Goal: Check status: Check status

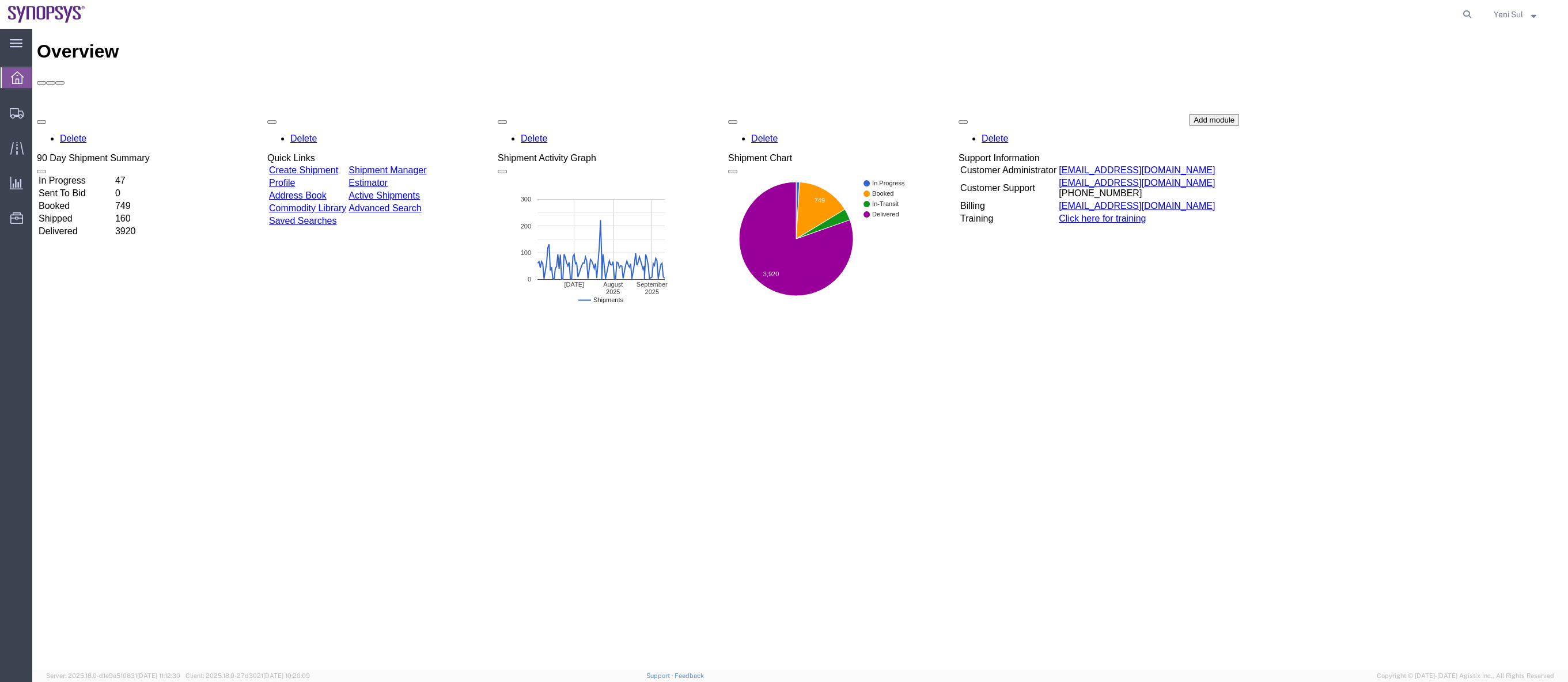
click at [620, 393] on div "Overview Delete 90 Day Shipment Summary In Progress 47 Sent To Bid 0 Booked 749…" at bounding box center [800, 362] width 1526 height 642
click at [0, 0] on span "Shipment Manager" at bounding box center [0, 0] width 0 height 0
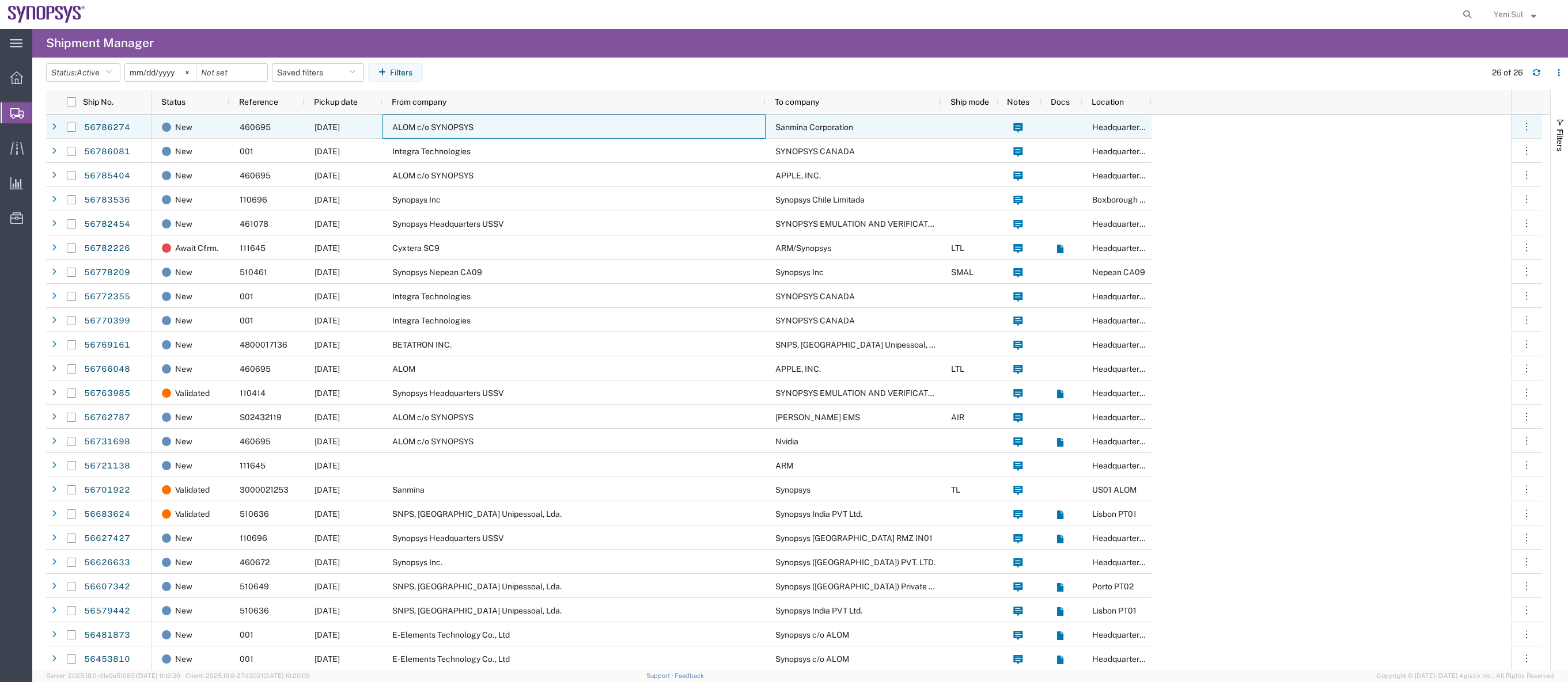
click at [460, 123] on span "ALOM c/o SYNOPSYS" at bounding box center [433, 127] width 81 height 9
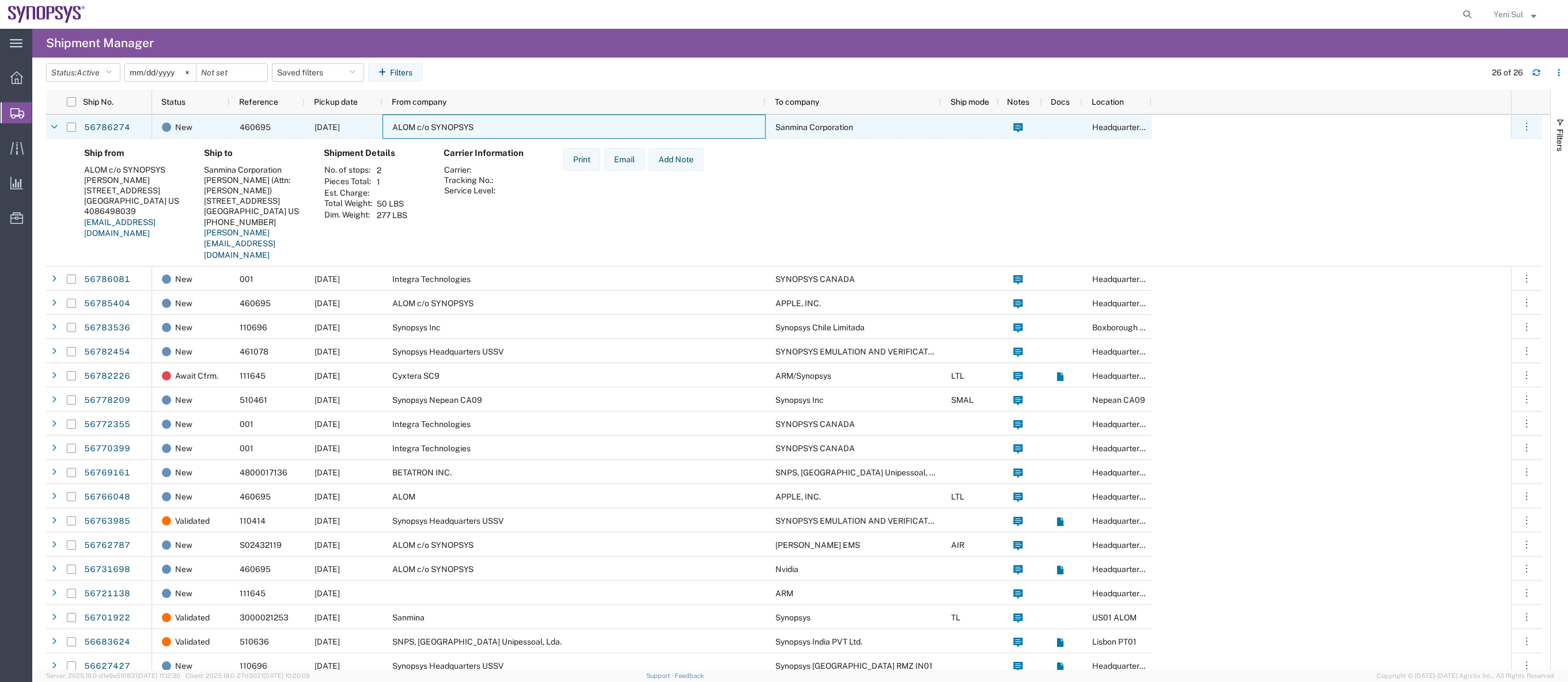
click at [464, 127] on span "ALOM c/o SYNOPSYS" at bounding box center [433, 127] width 81 height 9
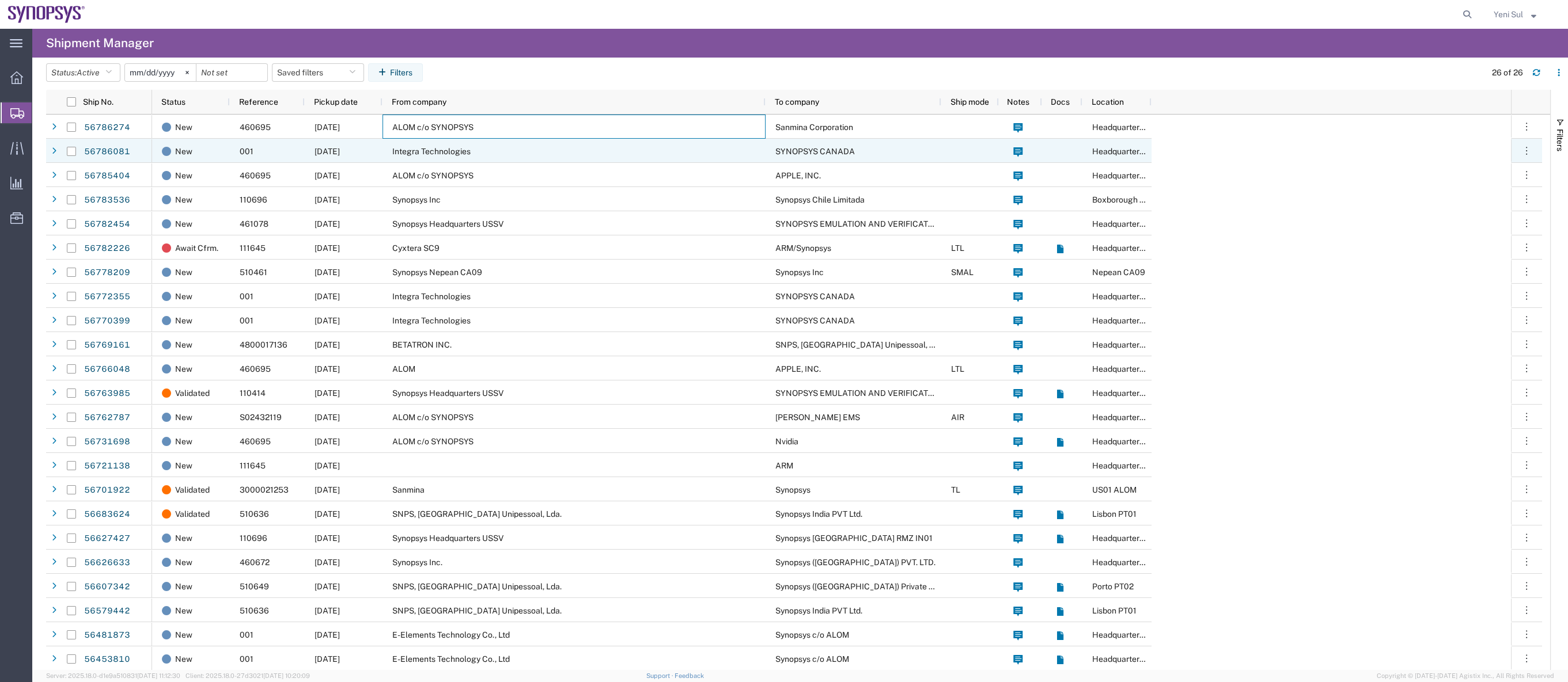
click at [459, 147] on span "Integra Technologies" at bounding box center [432, 151] width 79 height 9
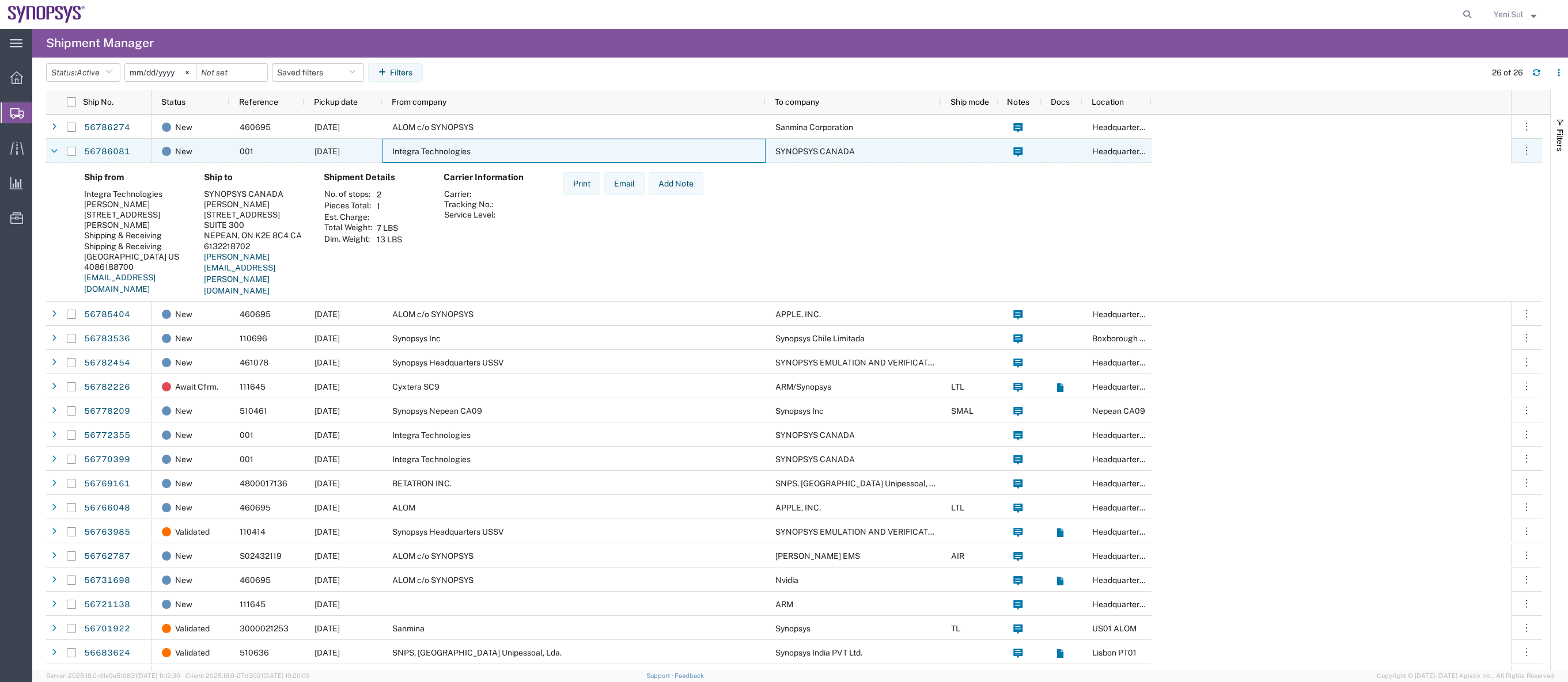
click at [459, 147] on span "Integra Technologies" at bounding box center [432, 151] width 79 height 9
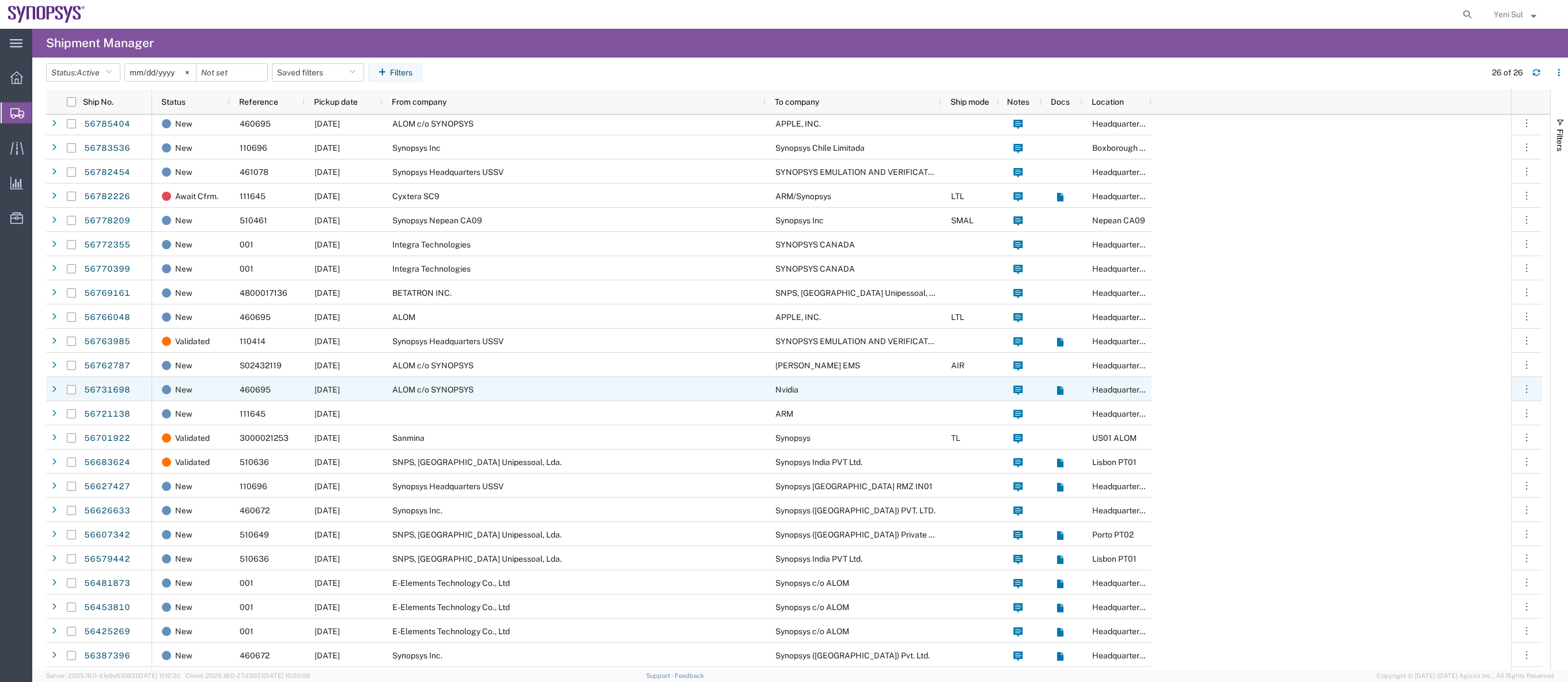
scroll to position [72, 0]
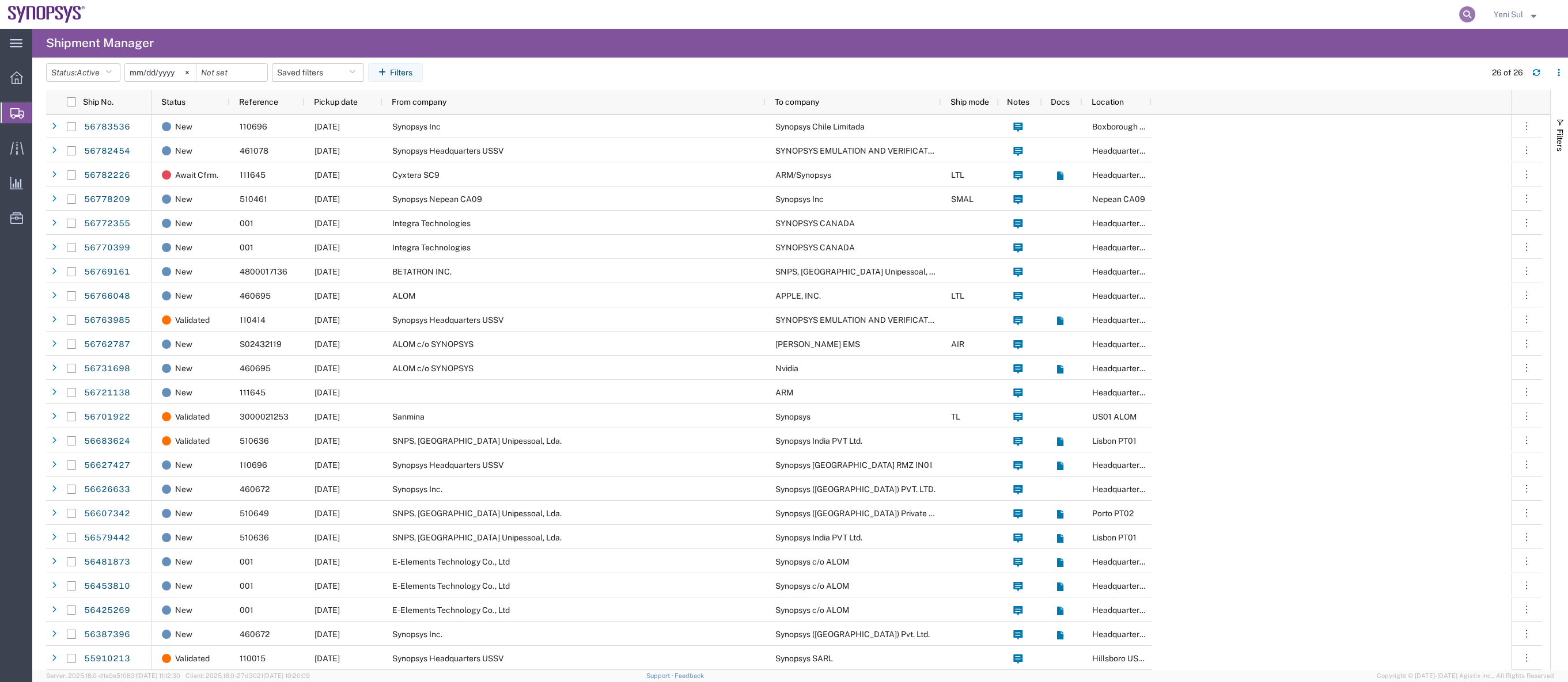
click at [1469, 8] on icon at bounding box center [1467, 14] width 16 height 16
click at [1430, 27] on input "search" at bounding box center [1284, 14] width 350 height 28
paste input "56776135"
type input "56776135"
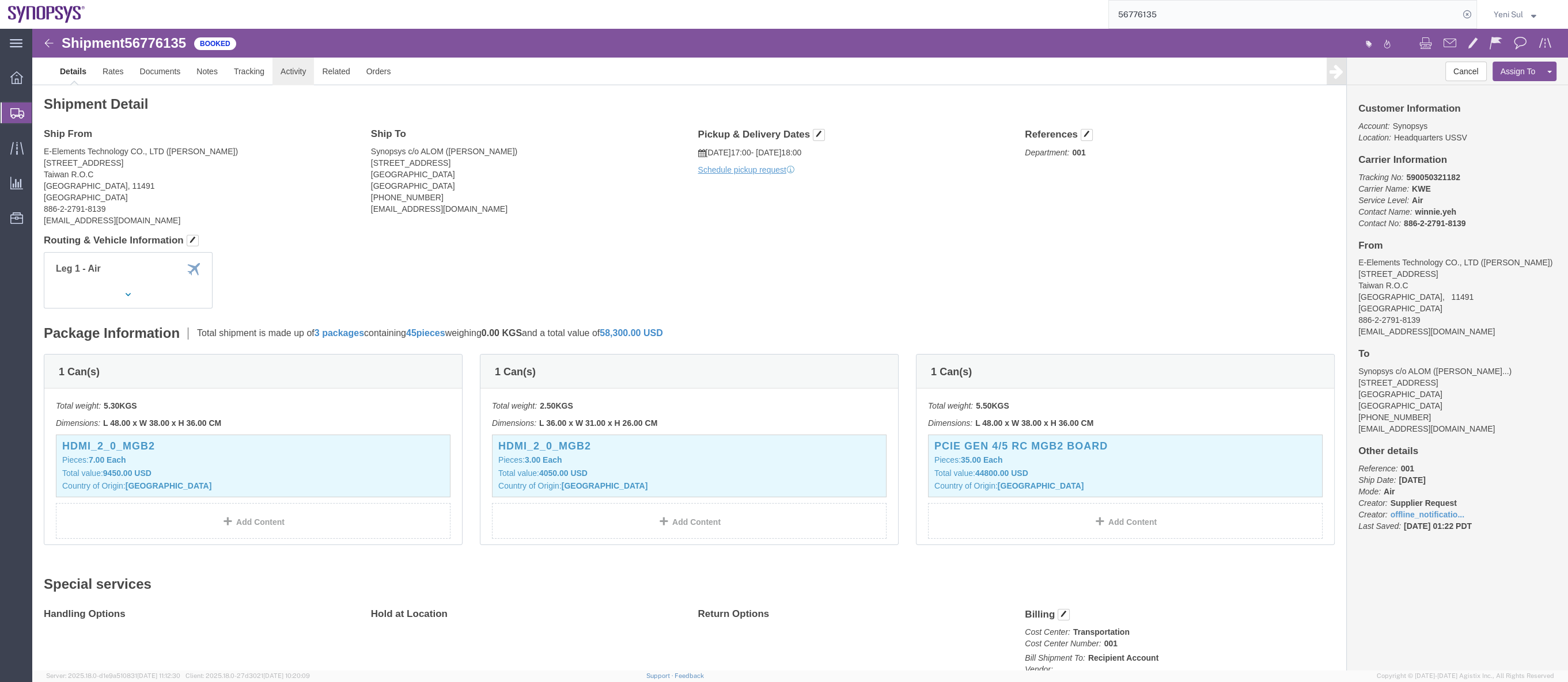
click link "Activity"
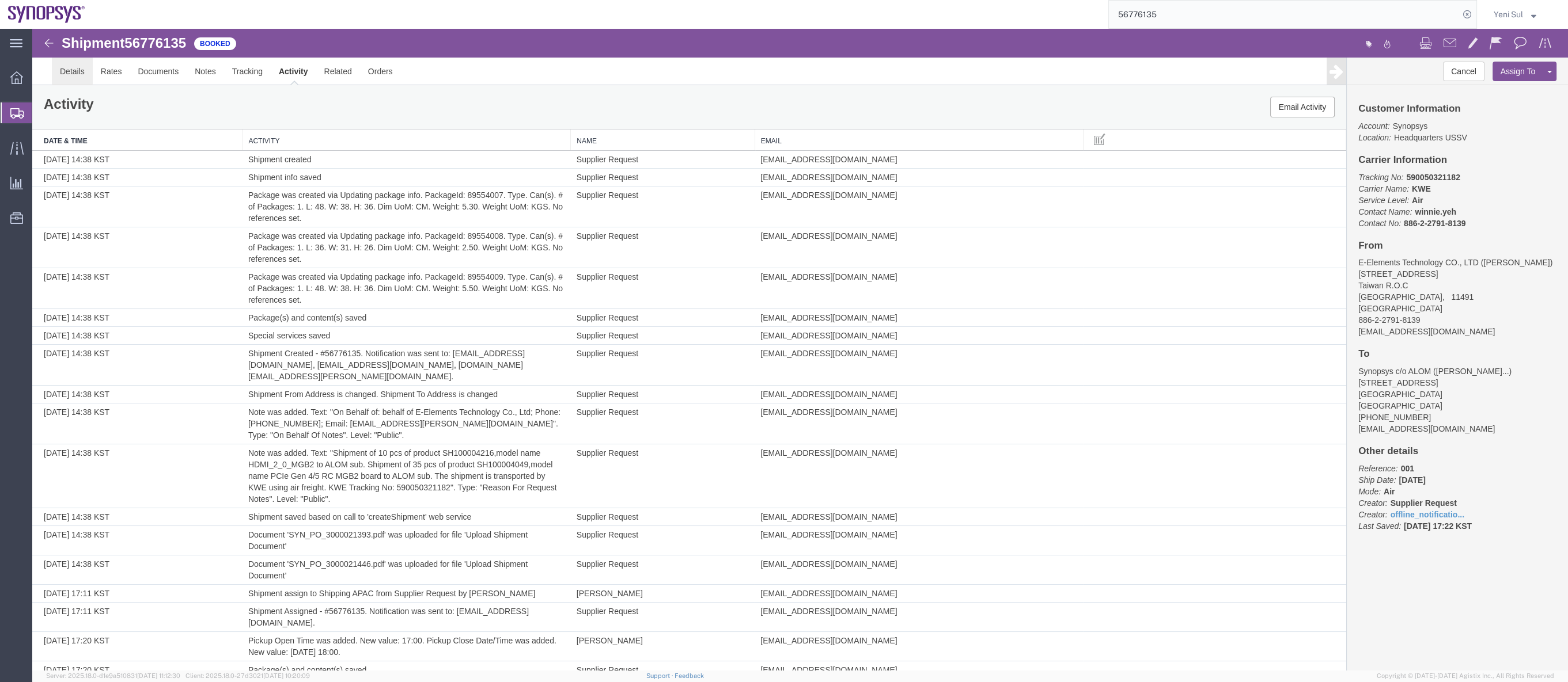
click at [56, 63] on link "Details" at bounding box center [72, 71] width 41 height 28
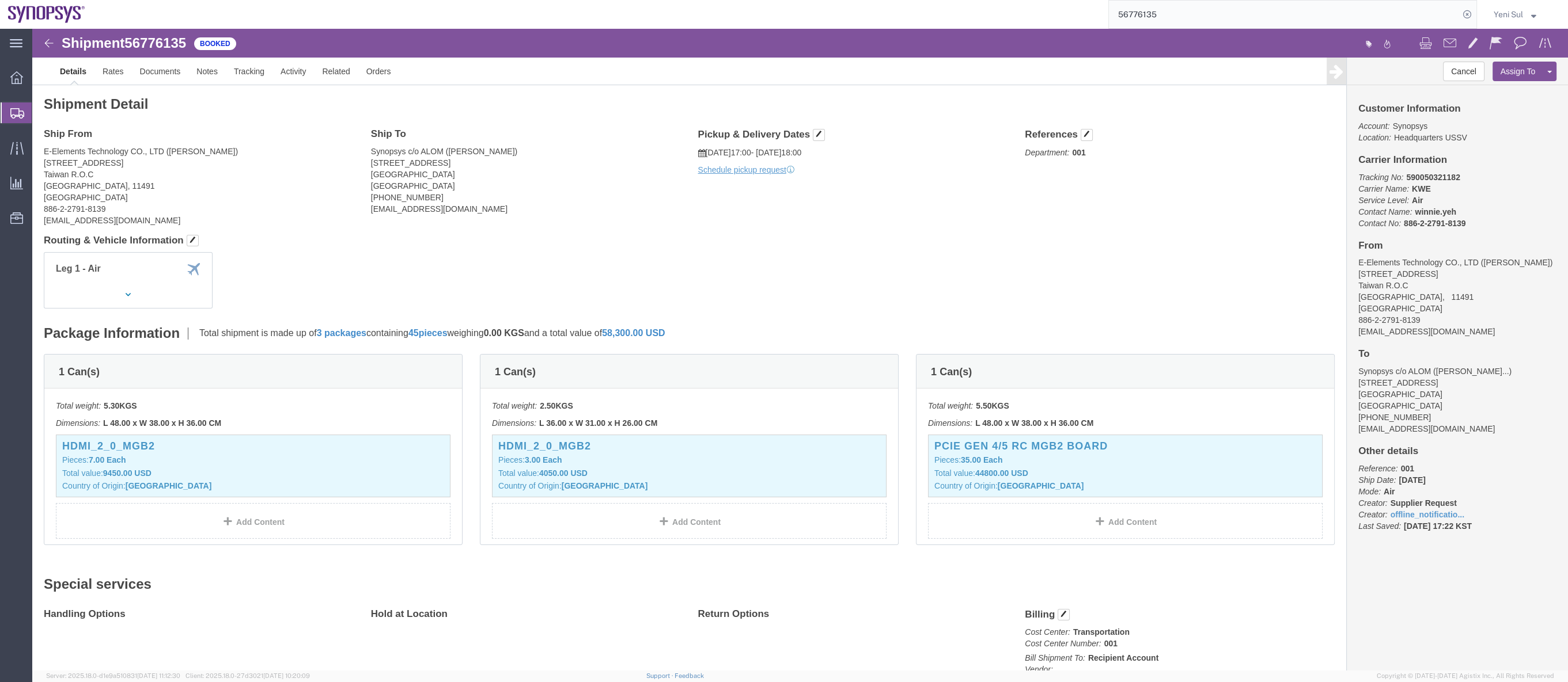
drag, startPoint x: 781, startPoint y: 234, endPoint x: 976, endPoint y: 272, distance: 198.7
click div "Leg 1 - Air"
click div "Shipment Detail Ship From E-Elements Technology CO., LTD ([PERSON_NAME][STREET_…"
click link "Rates"
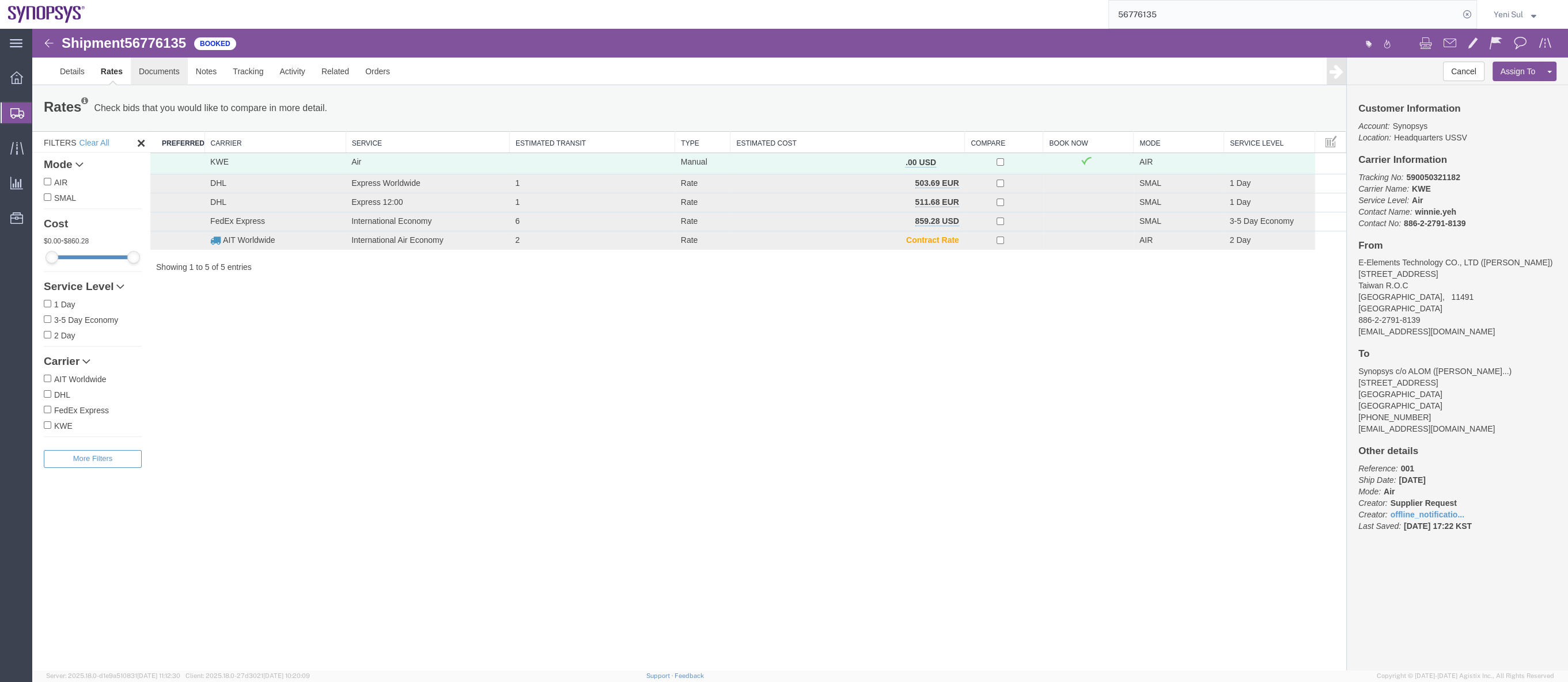
click at [158, 64] on link "Documents" at bounding box center [159, 71] width 57 height 28
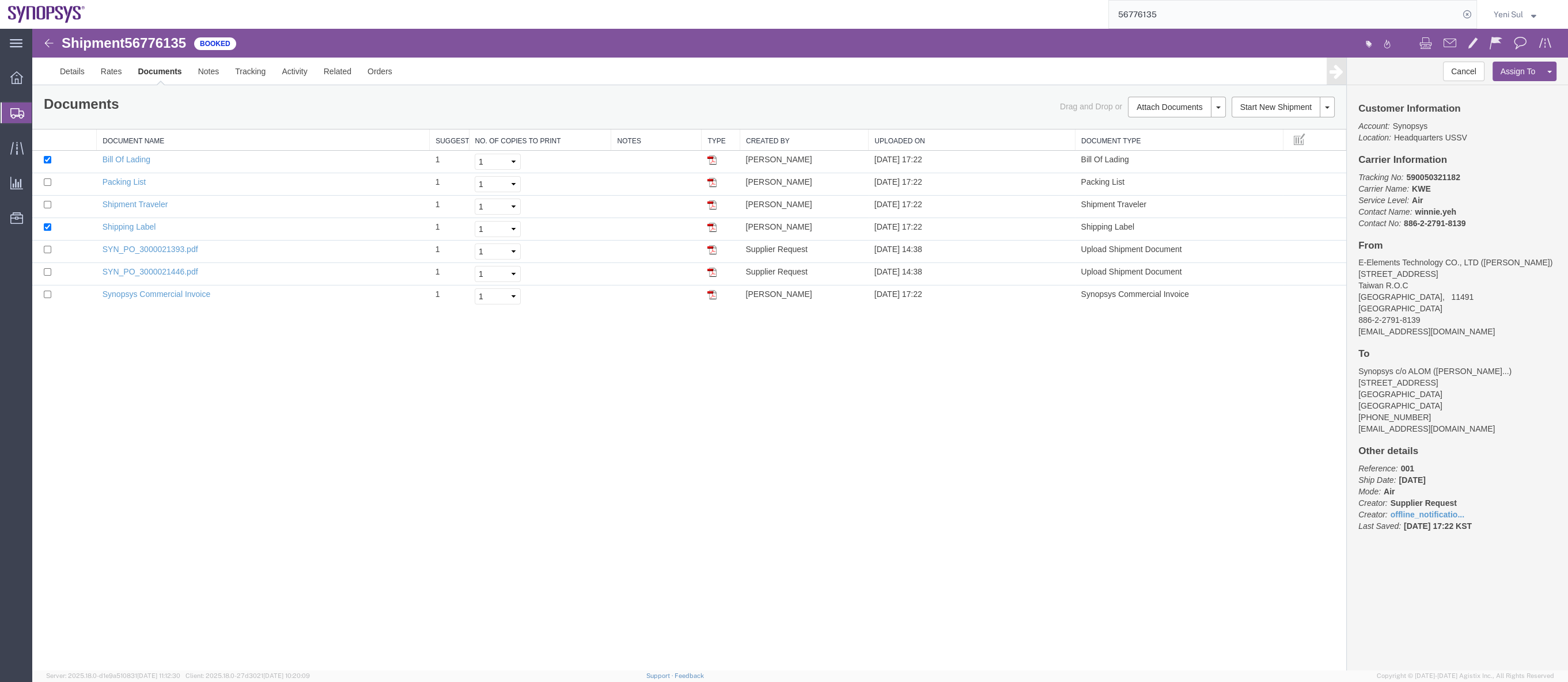
click at [647, 403] on div "Shipment 56776135 7 of 7 Booked Details Rates Documents Notes Tracking Activity…" at bounding box center [800, 350] width 1535 height 642
click at [215, 66] on link "Notes" at bounding box center [208, 71] width 37 height 28
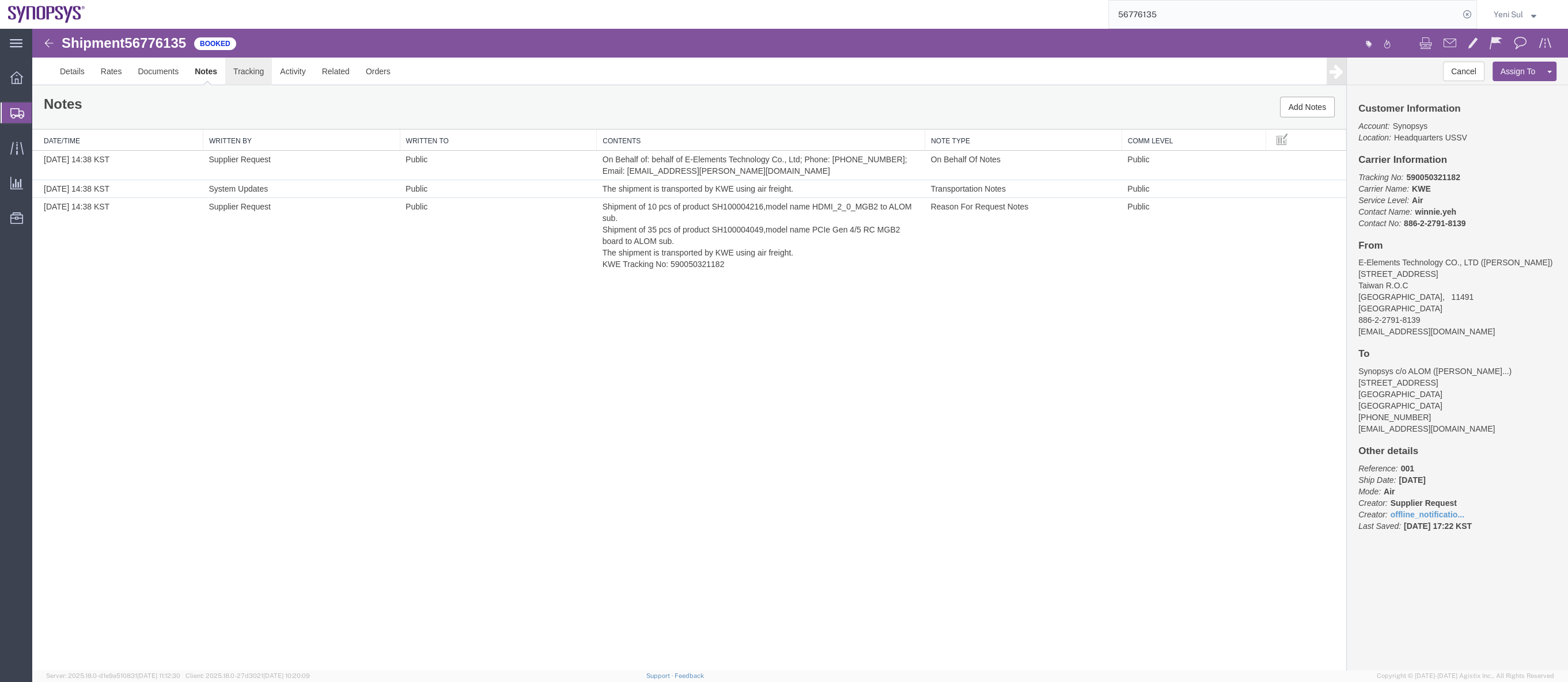
click at [252, 73] on link "Tracking" at bounding box center [249, 71] width 47 height 28
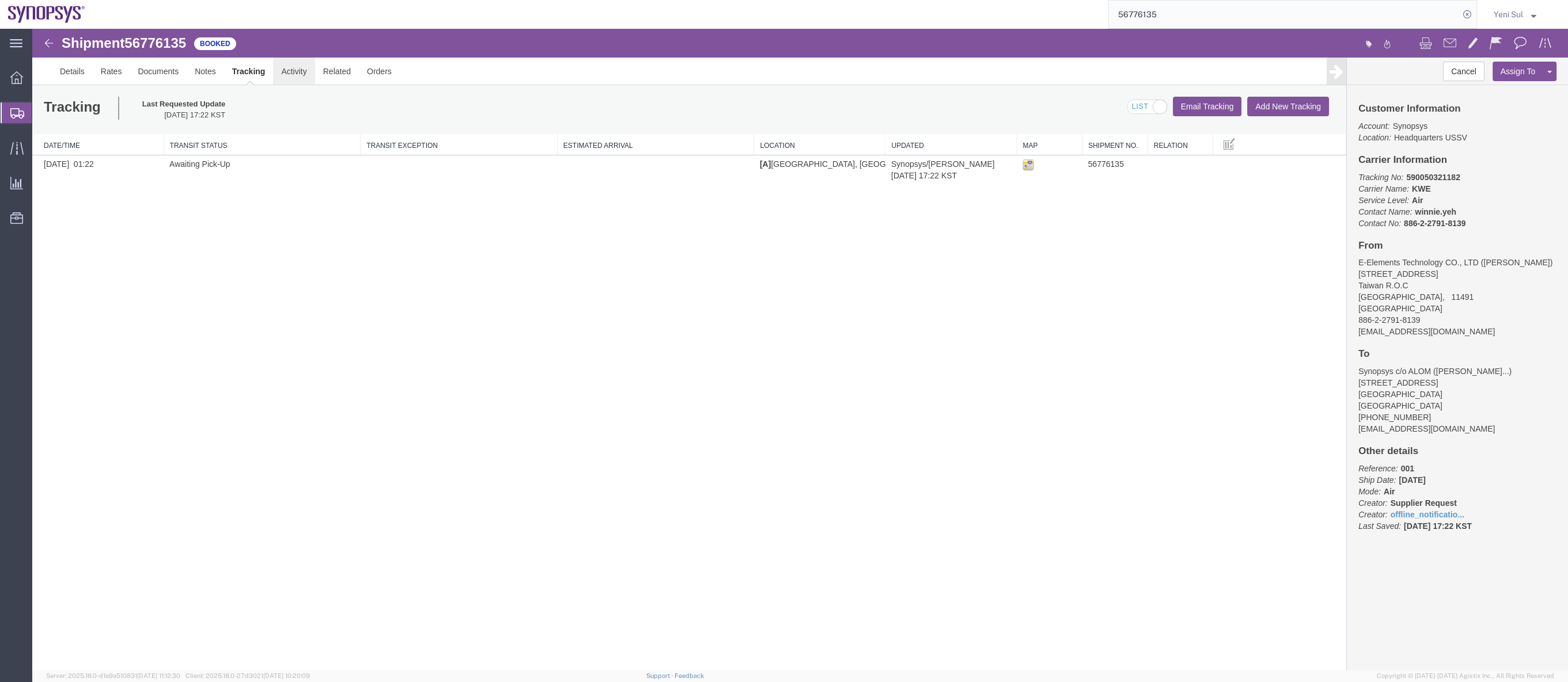
click at [295, 68] on link "Activity" at bounding box center [294, 71] width 42 height 28
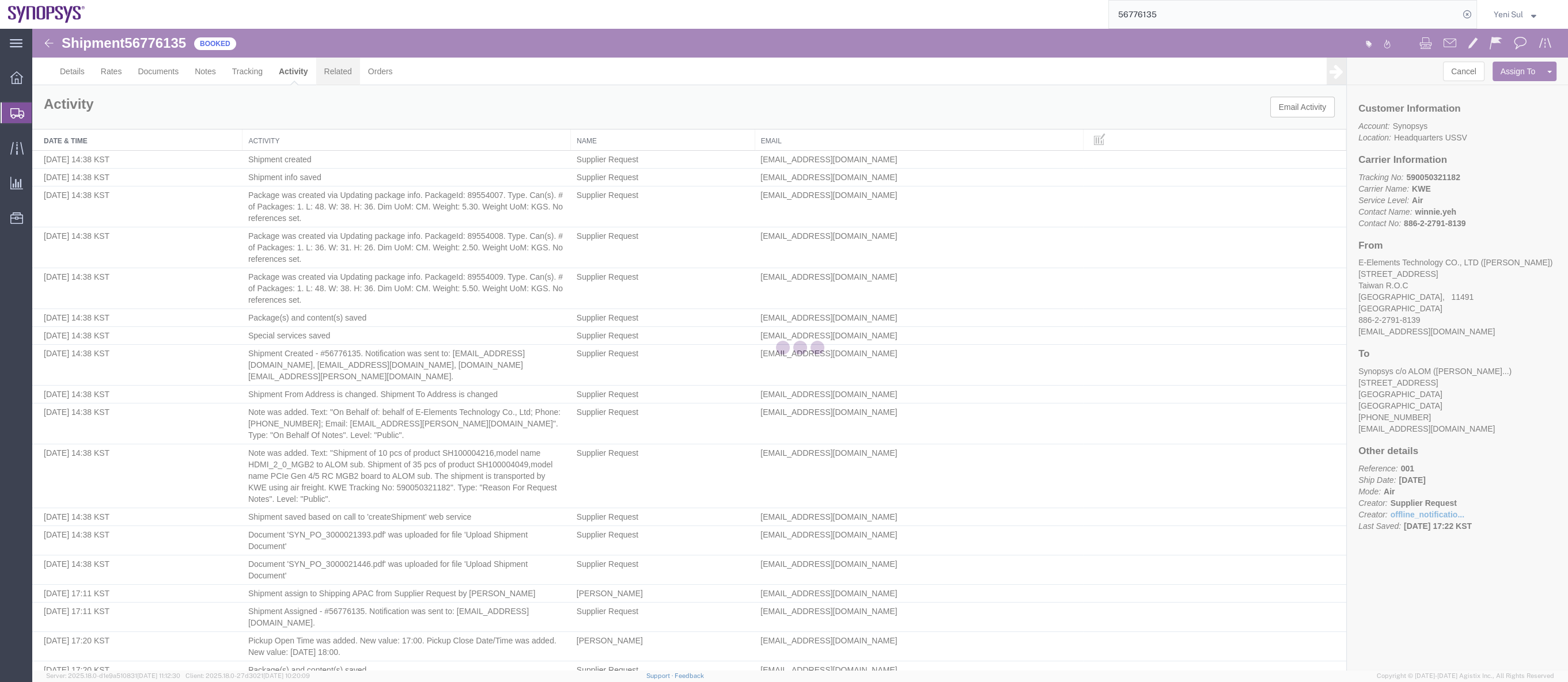
click at [338, 71] on link "Related" at bounding box center [338, 71] width 44 height 28
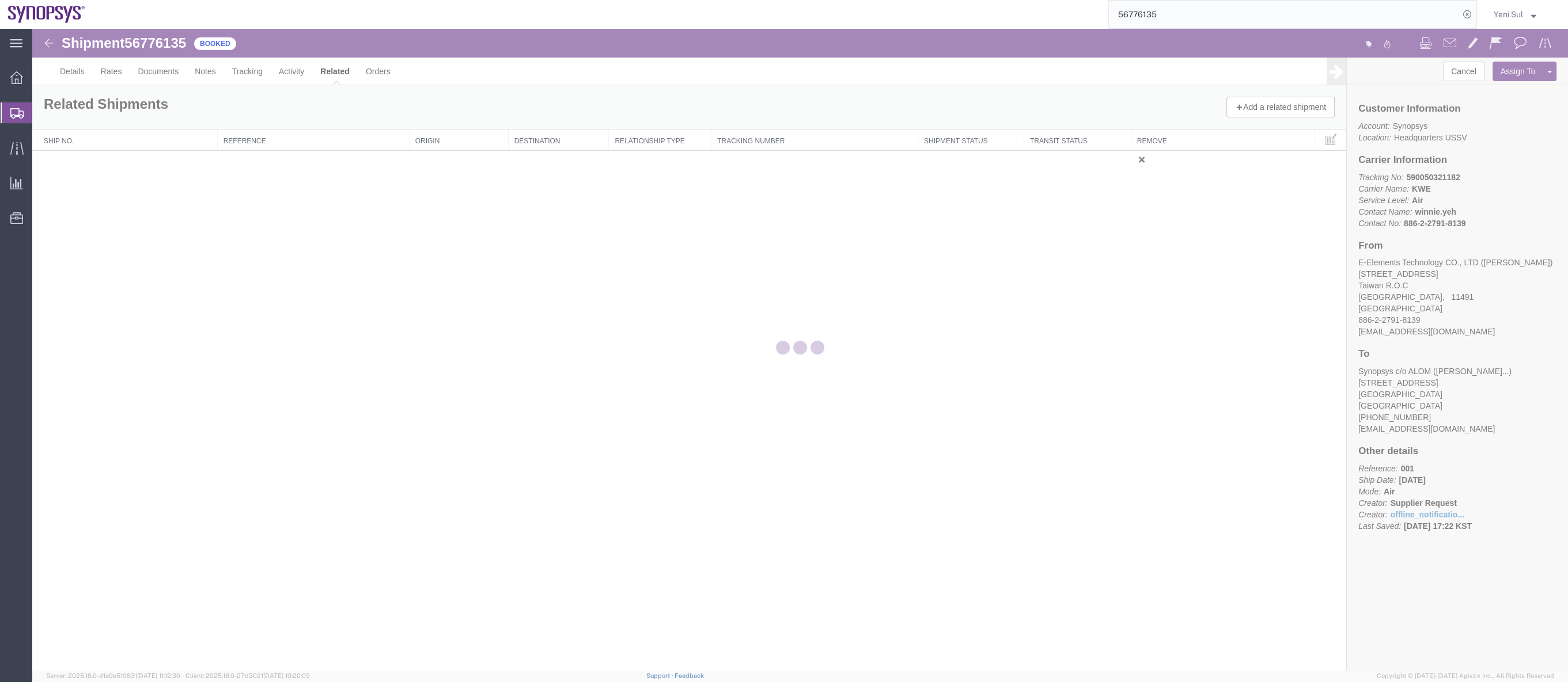
click at [386, 76] on div at bounding box center [800, 349] width 1535 height 641
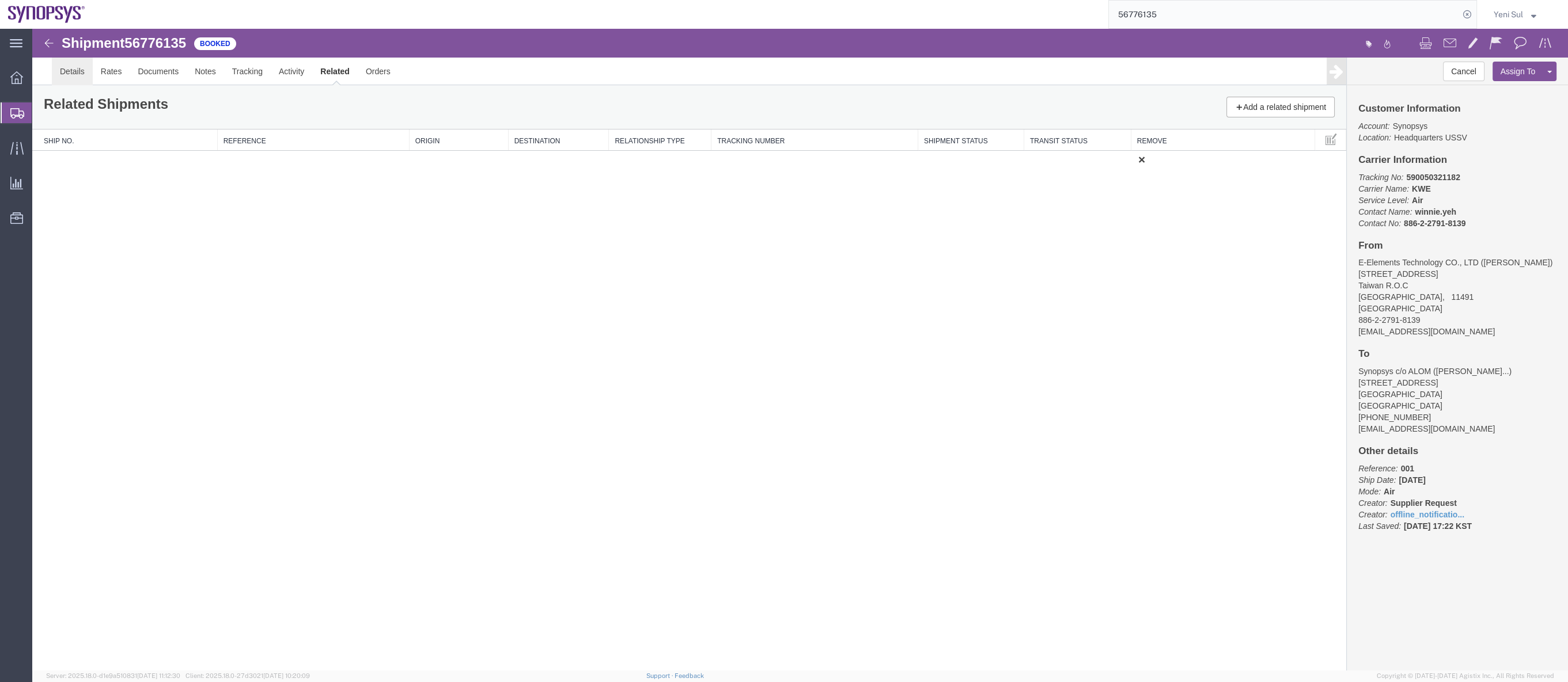
click at [76, 74] on link "Details" at bounding box center [72, 71] width 41 height 28
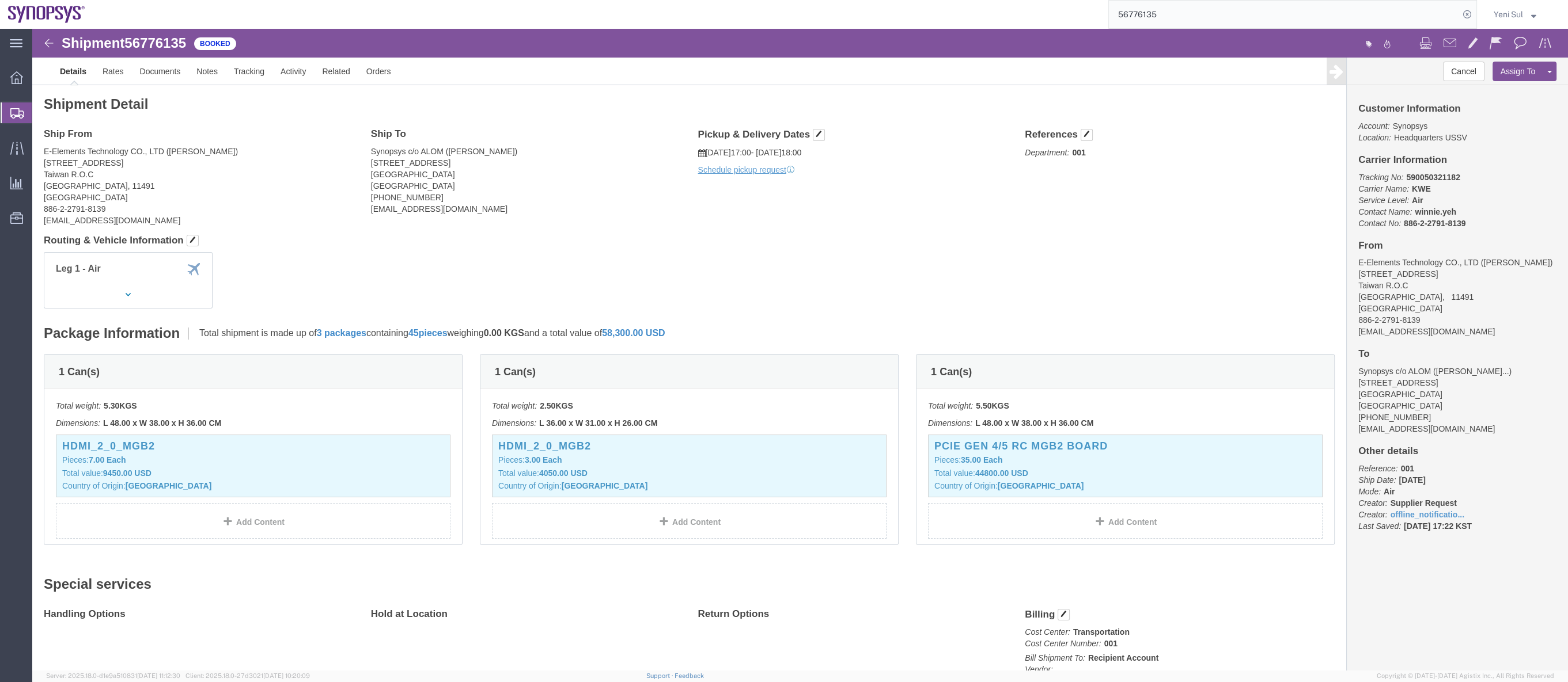
click div "Ship From E-Elements Technology CO., LTD ([PERSON_NAME][STREET_ADDRESS] 886-2-2…"
click button "button"
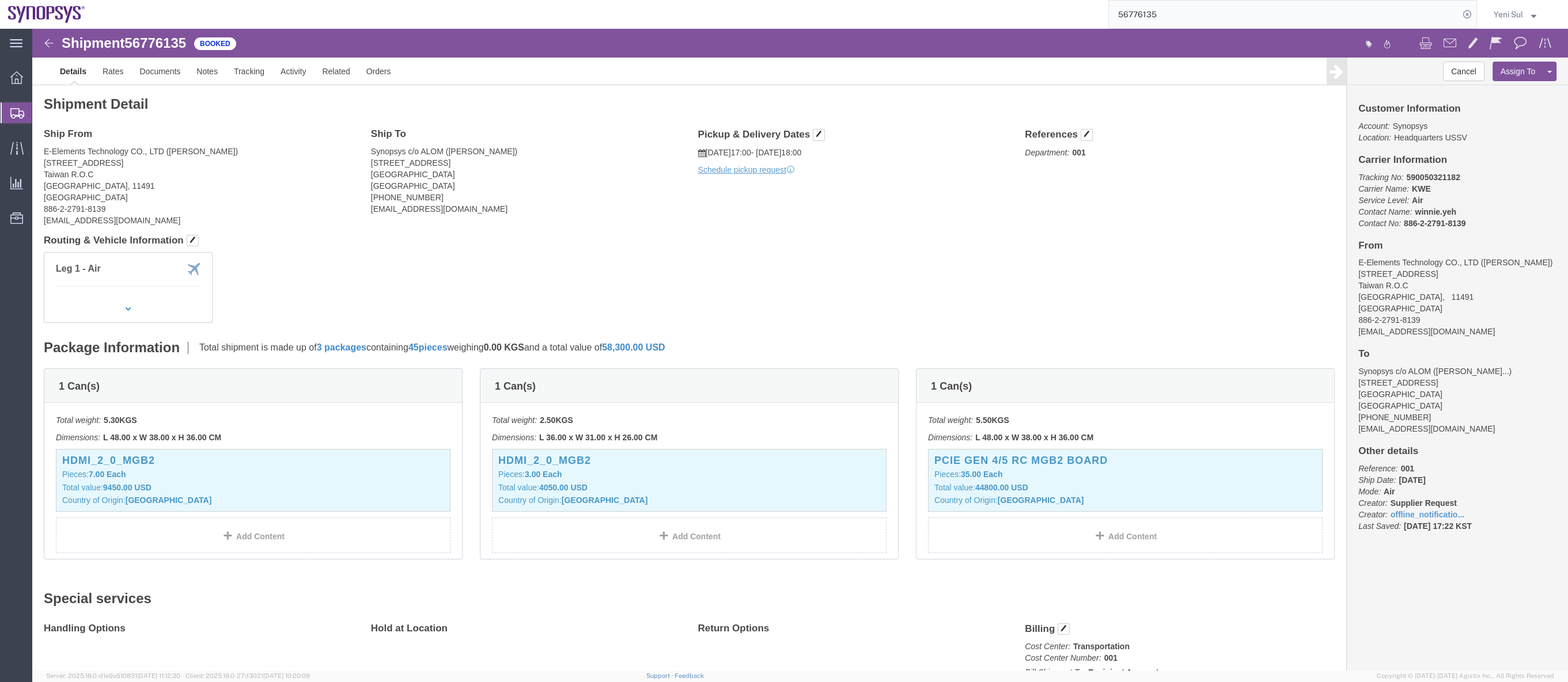
click div "Leg 1 - Air"
click link "Documents"
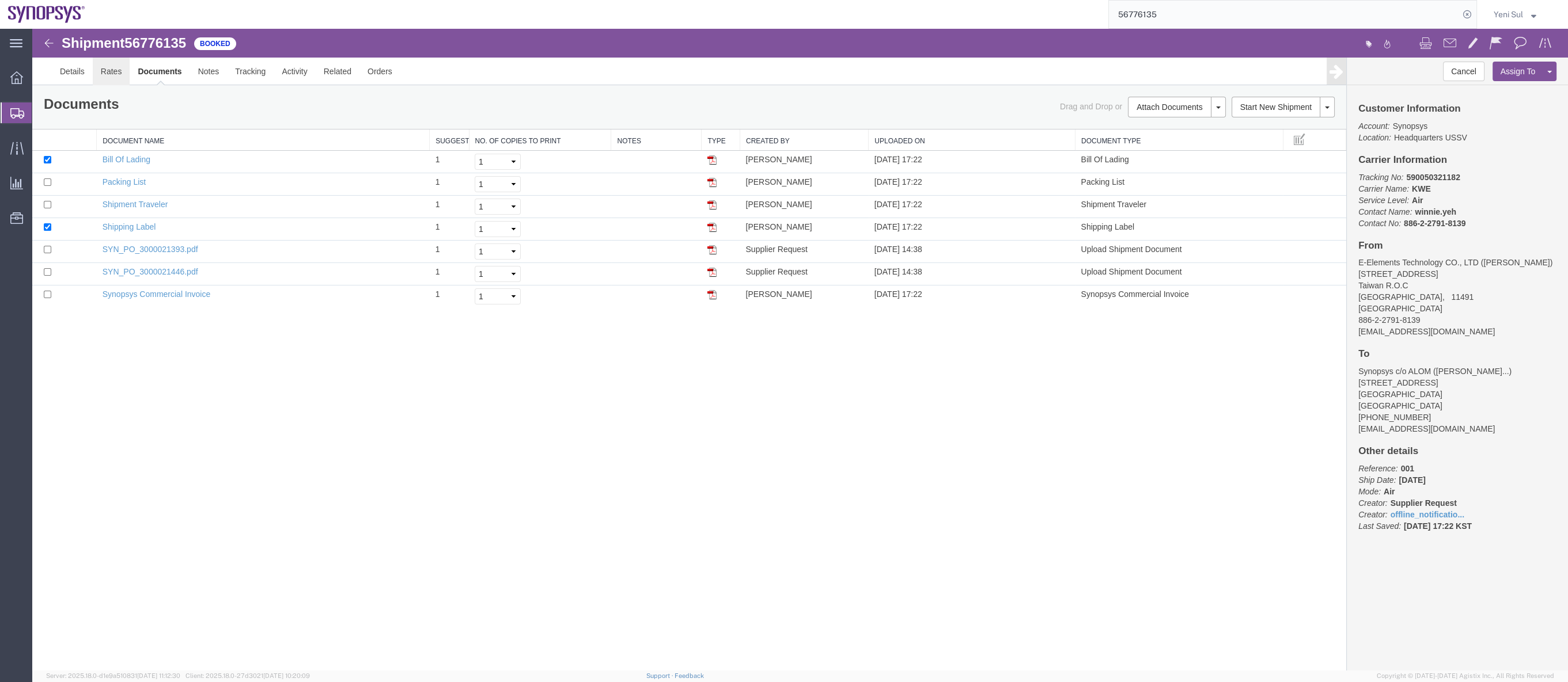
click at [110, 71] on link "Rates" at bounding box center [111, 71] width 37 height 28
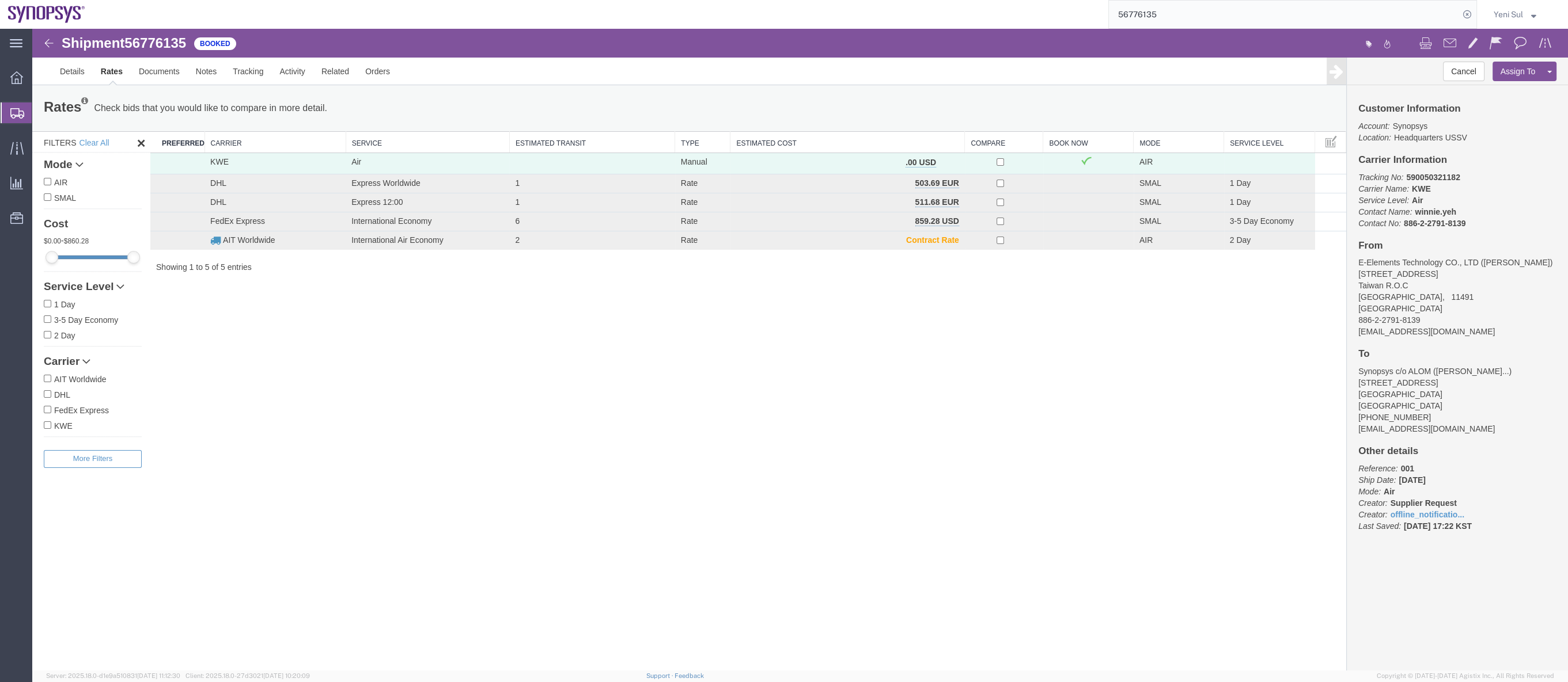
click at [510, 378] on div "Shipment 56776135 5 of 5 Booked Details Rates Documents Notes Tracking Activity…" at bounding box center [800, 350] width 1535 height 642
click at [0, 0] on span "Create Shipment" at bounding box center [0, 0] width 0 height 0
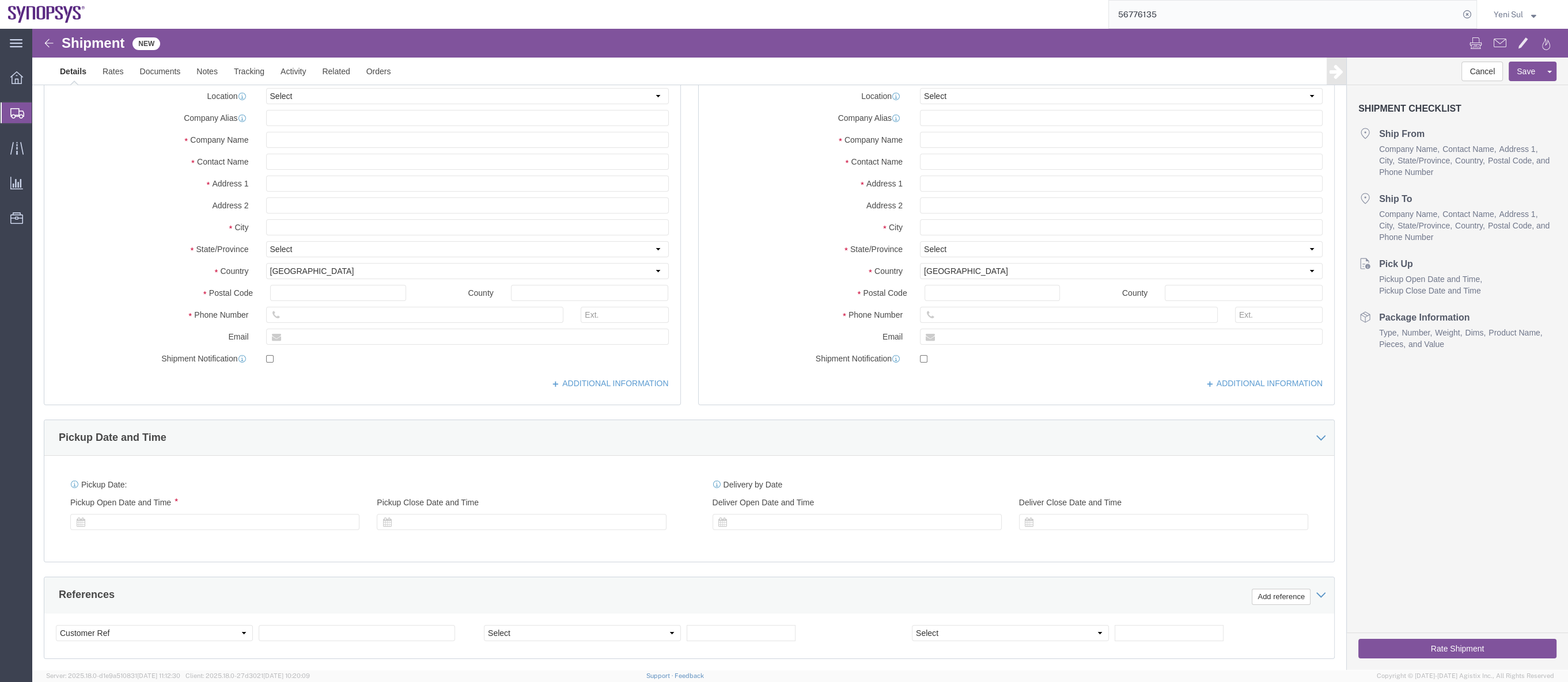
click at [0, 0] on span "Shipment Manager" at bounding box center [0, 0] width 0 height 0
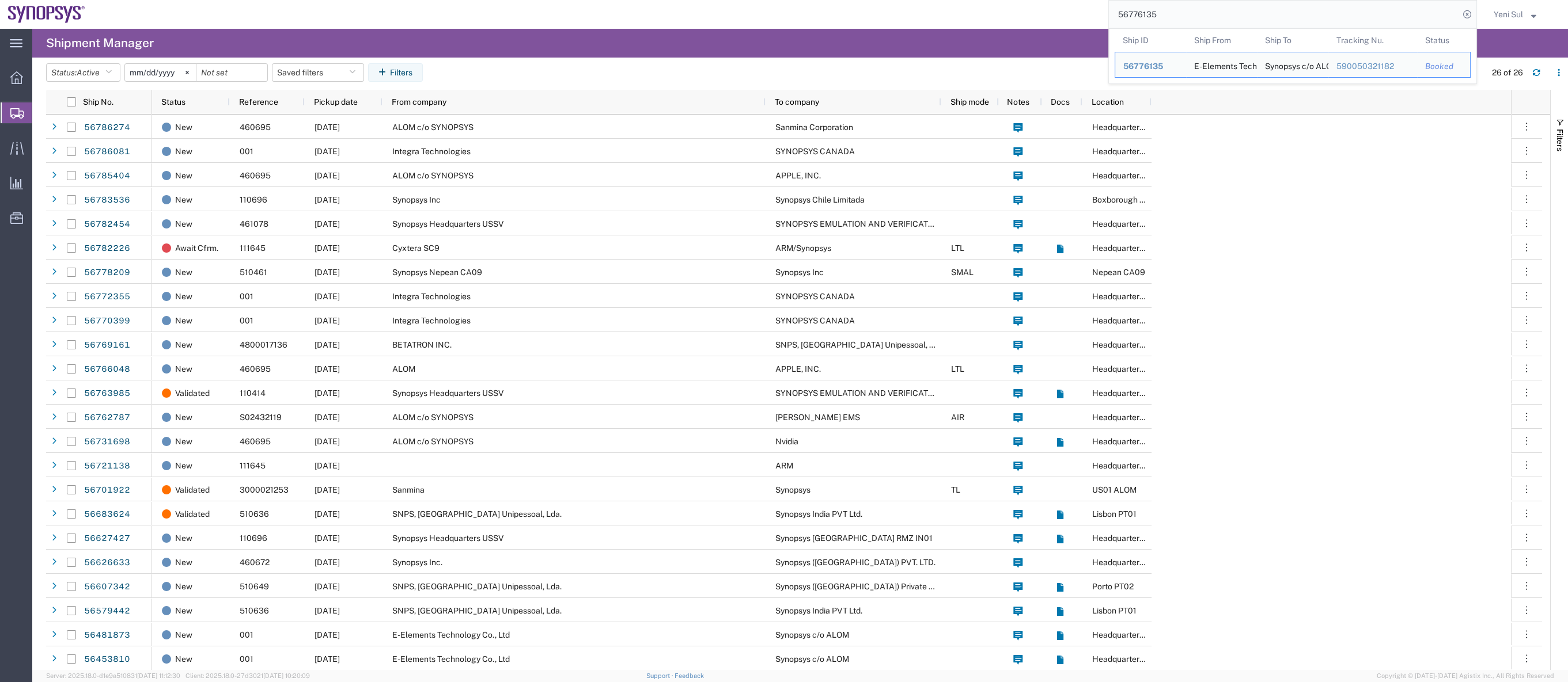
drag, startPoint x: 1182, startPoint y: 0, endPoint x: 1029, endPoint y: 0, distance: 153.0
click at [1029, 0] on div "56776135 Ship ID Ship From Ship To Tracking Nu. Status Ship ID 56776135 Ship Fr…" at bounding box center [785, 14] width 1384 height 29
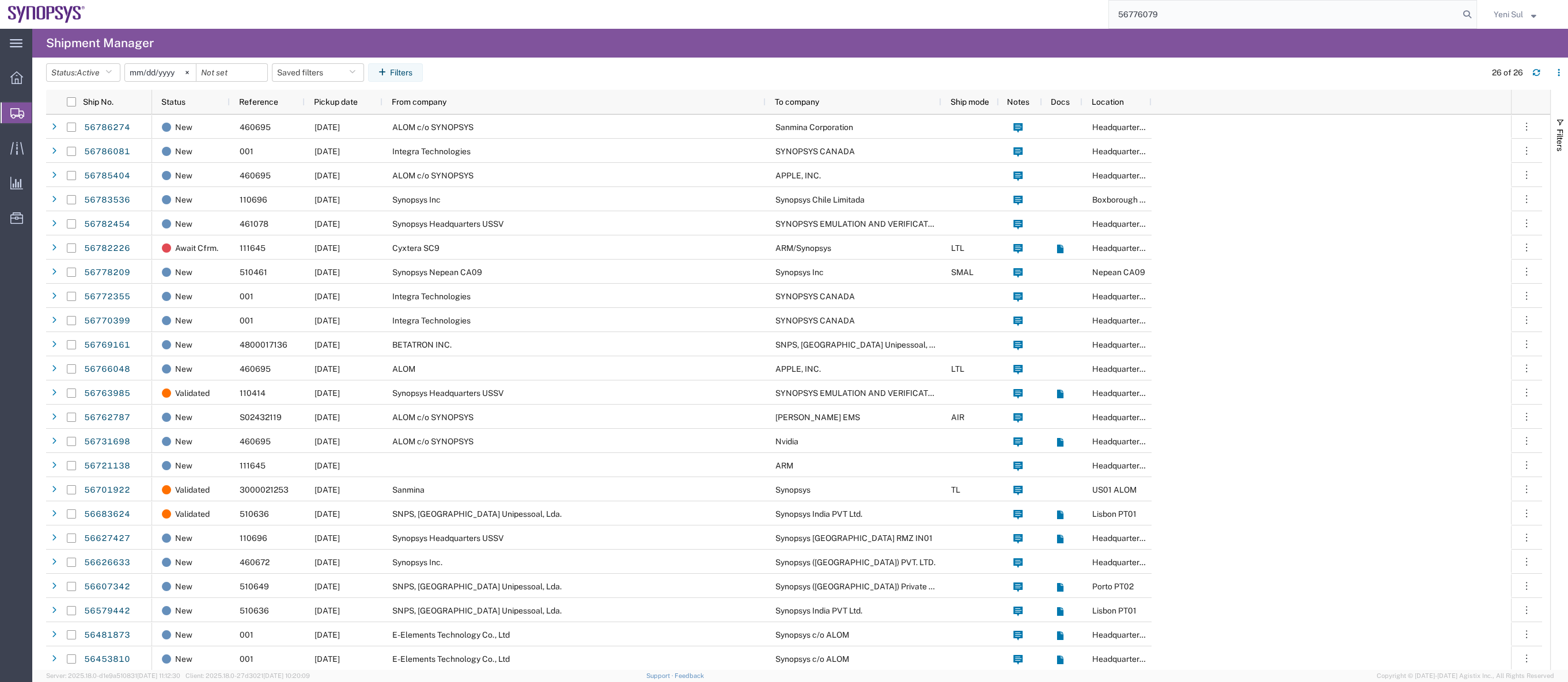
type input "56776079"
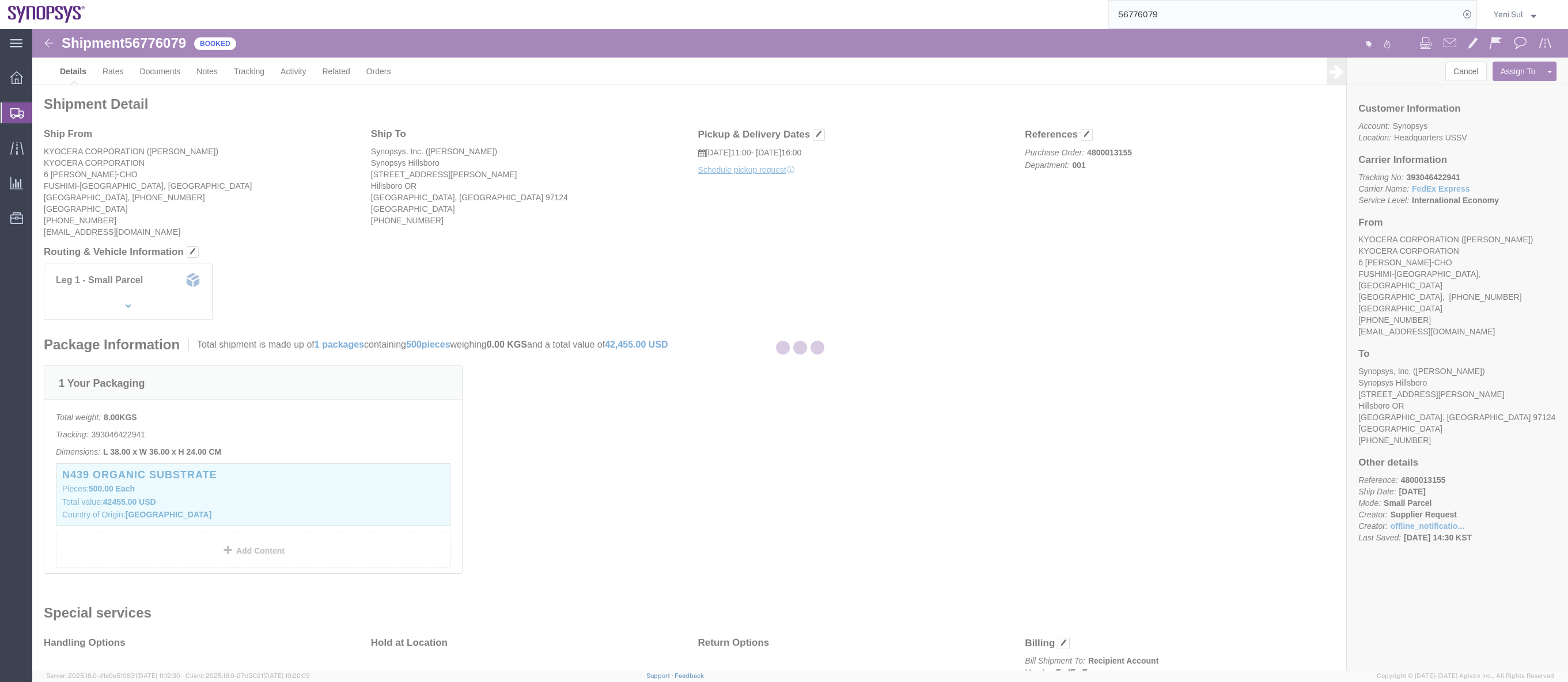
click at [854, 329] on div at bounding box center [800, 349] width 1535 height 641
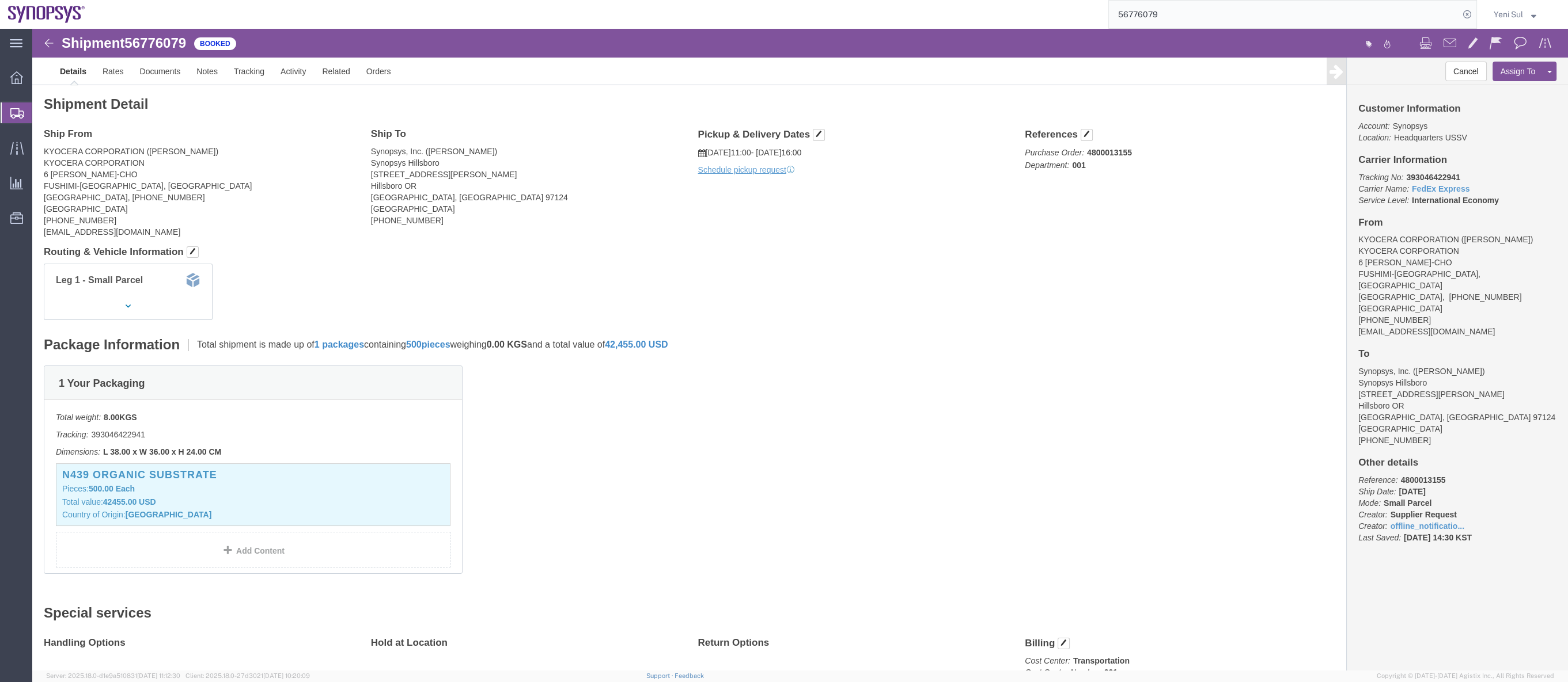
click p "Schedule pickup request"
click link "Schedule pickup request"
drag, startPoint x: 813, startPoint y: 354, endPoint x: 125, endPoint y: 44, distance: 754.6
click div "Package Information Total shipment is made up of 1 packages containing 500 piec…"
click at [0, 0] on span "Shipment Manager" at bounding box center [0, 0] width 0 height 0
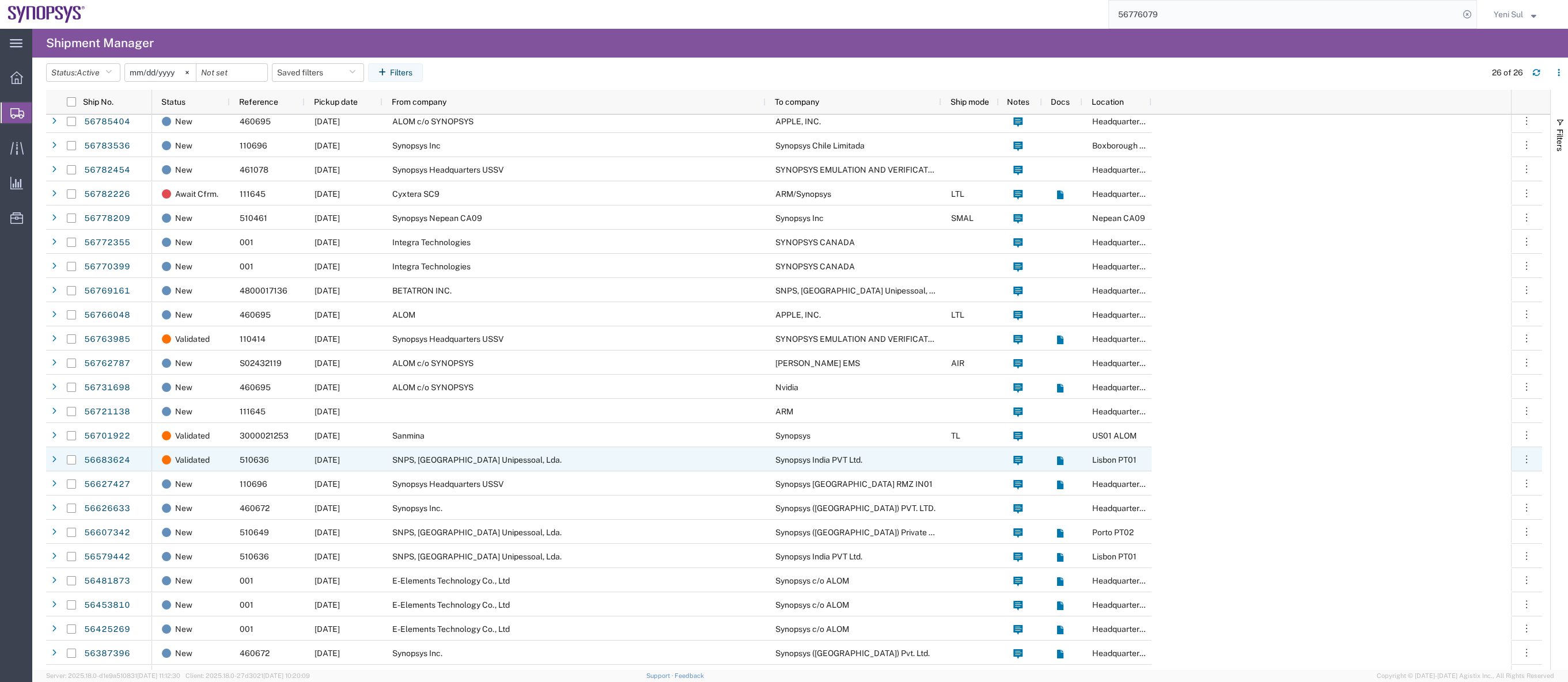
scroll to position [72, 0]
